Goal: Task Accomplishment & Management: Use online tool/utility

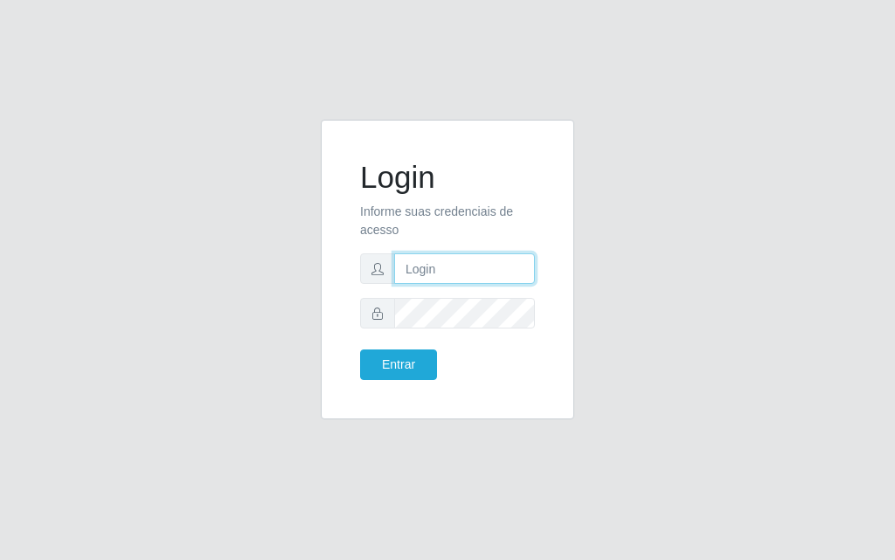
click at [416, 282] on input "text" at bounding box center [464, 269] width 141 height 31
type input "D"
click at [458, 270] on input "text" at bounding box center [464, 269] width 141 height 31
type input "[PERSON_NAME]@[PERSON_NAME]"
click at [448, 292] on form "Login Informe suas credenciais de acesso [PERSON_NAME]@[PERSON_NAME] Entrar" at bounding box center [447, 269] width 175 height 221
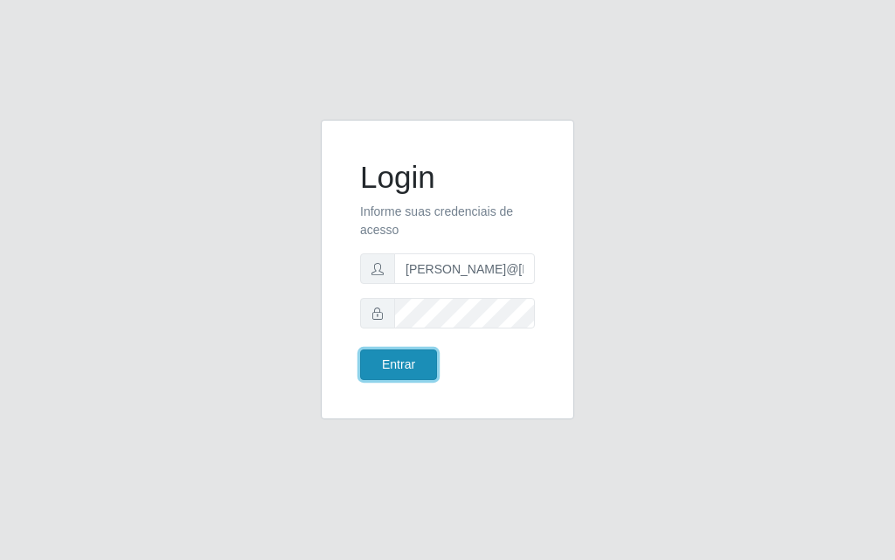
click at [374, 360] on button "Entrar" at bounding box center [398, 365] width 77 height 31
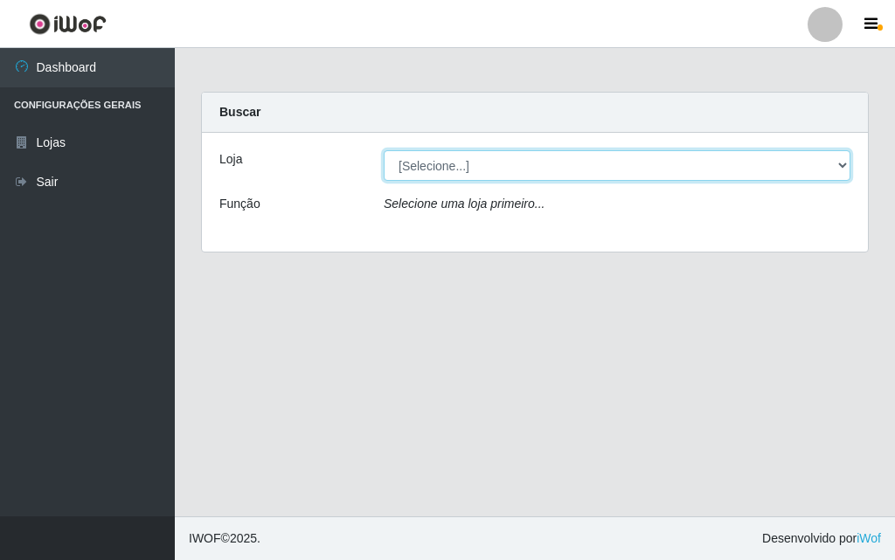
drag, startPoint x: 830, startPoint y: 178, endPoint x: 841, endPoint y: 172, distance: 12.9
click at [839, 174] on select "[Selecione...] Divino Fogão" at bounding box center [617, 165] width 467 height 31
select select "499"
click at [384, 150] on select "[Selecione...] Divino Fogão" at bounding box center [617, 165] width 467 height 31
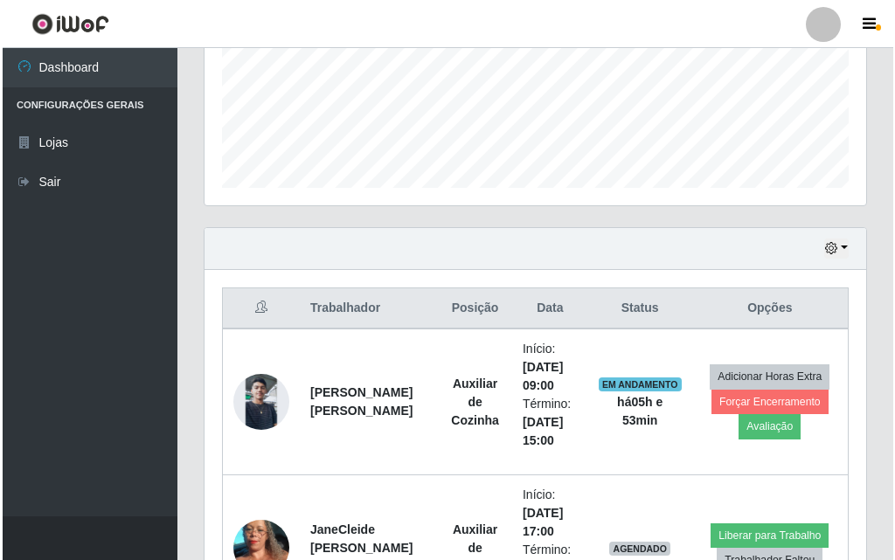
scroll to position [439, 0]
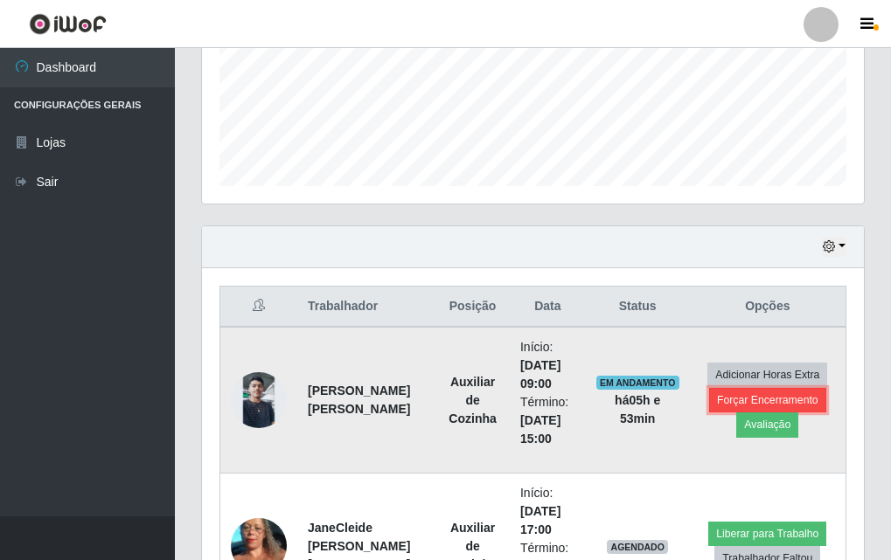
click at [762, 399] on button "Forçar Encerramento" at bounding box center [767, 400] width 117 height 24
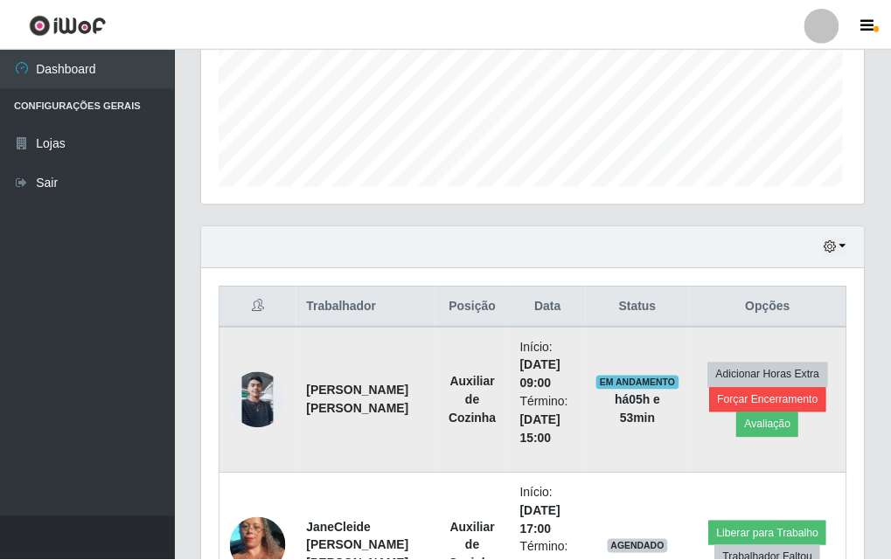
scroll to position [363, 653]
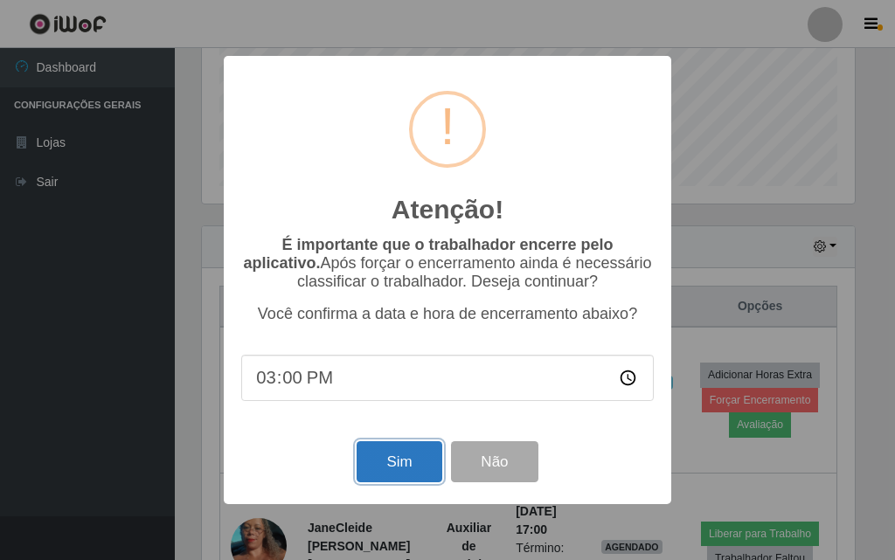
click at [419, 466] on button "Sim" at bounding box center [399, 461] width 85 height 41
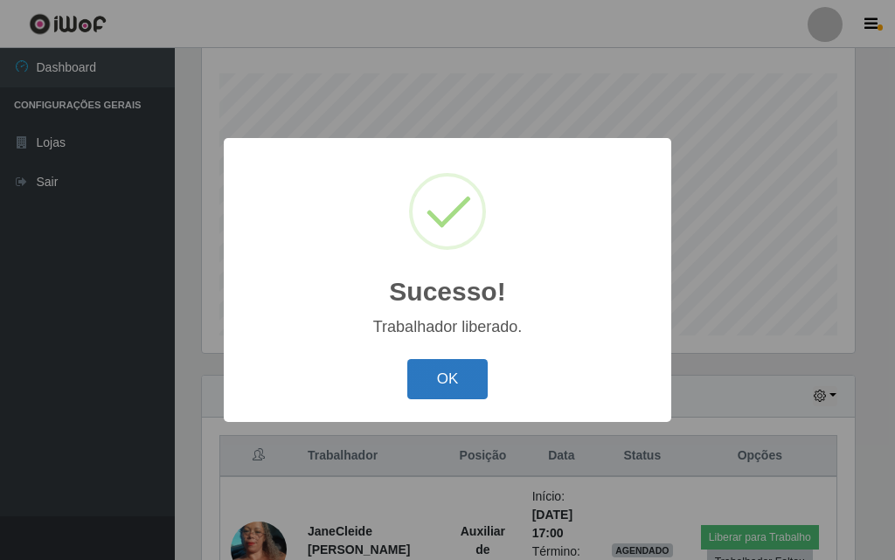
click at [421, 379] on button "OK" at bounding box center [447, 379] width 81 height 41
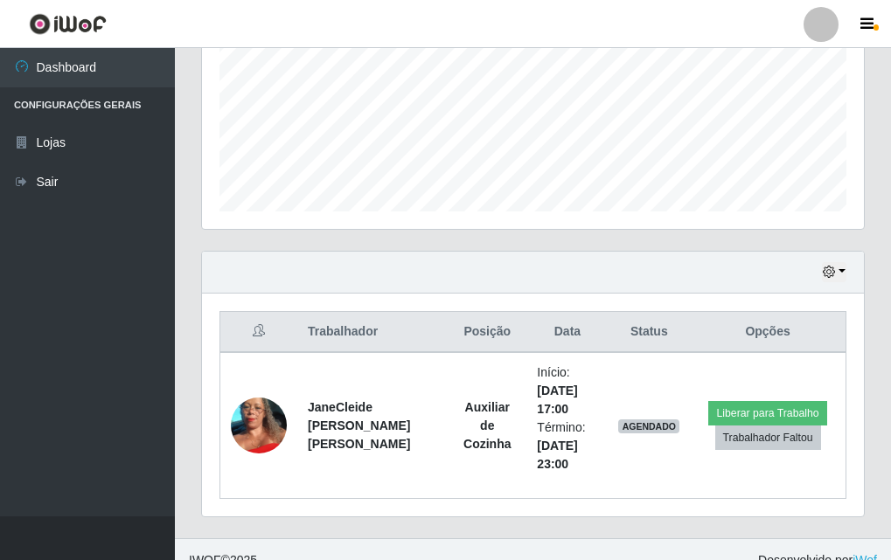
scroll to position [435, 0]
